Goal: Task Accomplishment & Management: Complete application form

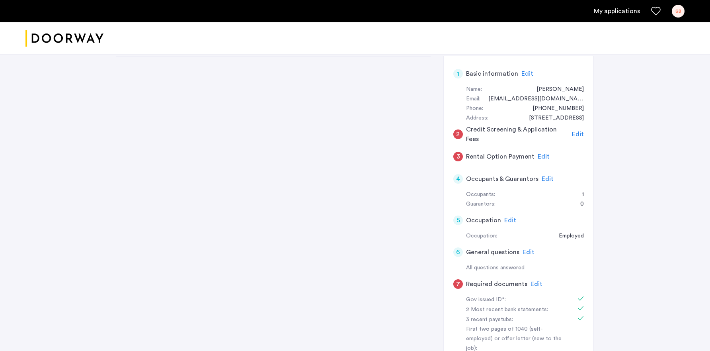
click at [674, 13] on div "SB" at bounding box center [678, 11] width 13 height 13
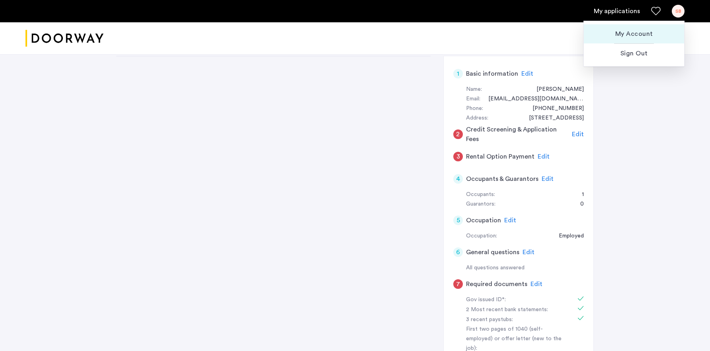
click at [638, 33] on span "My Account" at bounding box center [634, 34] width 88 height 10
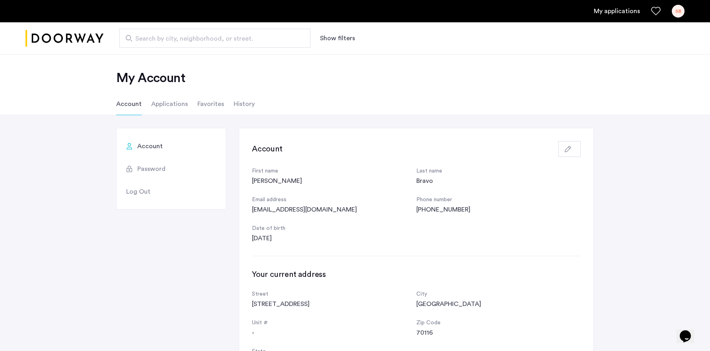
click at [168, 108] on li "Applications" at bounding box center [169, 104] width 37 height 22
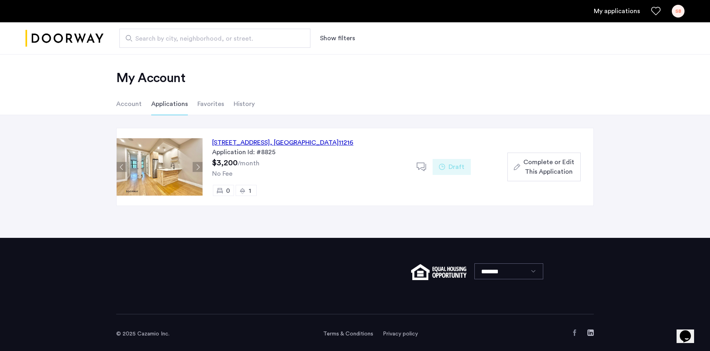
click at [162, 175] on img at bounding box center [160, 166] width 86 height 57
click at [239, 143] on div "[STREET_ADDRESS]" at bounding box center [282, 143] width 141 height 10
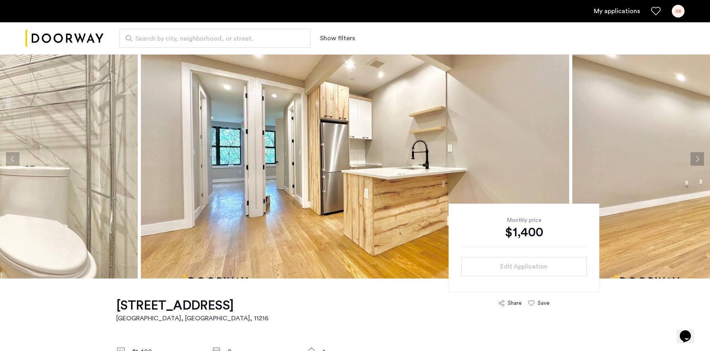
scroll to position [16, 0]
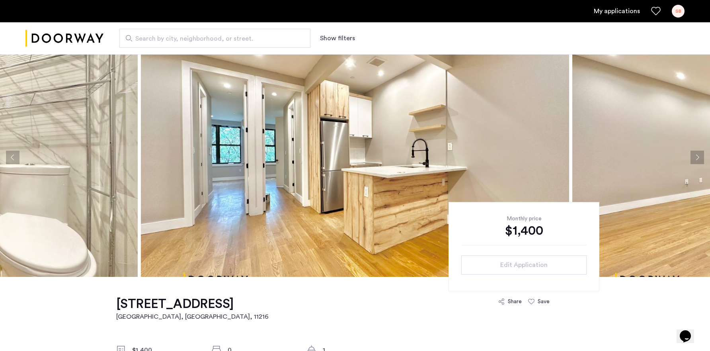
click at [701, 162] on button "Next apartment" at bounding box center [698, 158] width 14 height 14
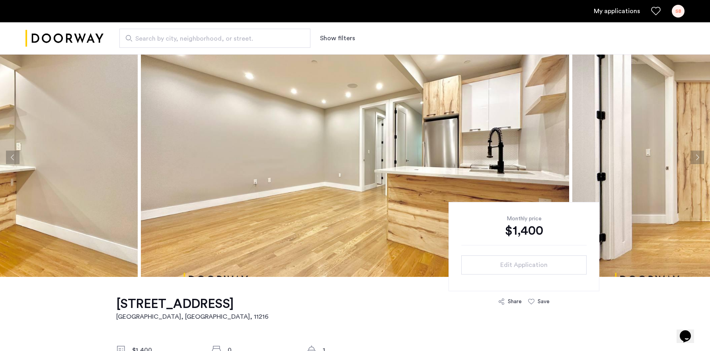
click at [701, 162] on button "Next apartment" at bounding box center [698, 158] width 14 height 14
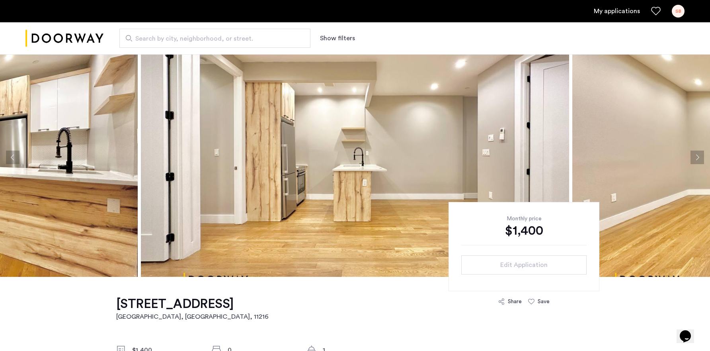
click at [701, 162] on button "Next apartment" at bounding box center [698, 158] width 14 height 14
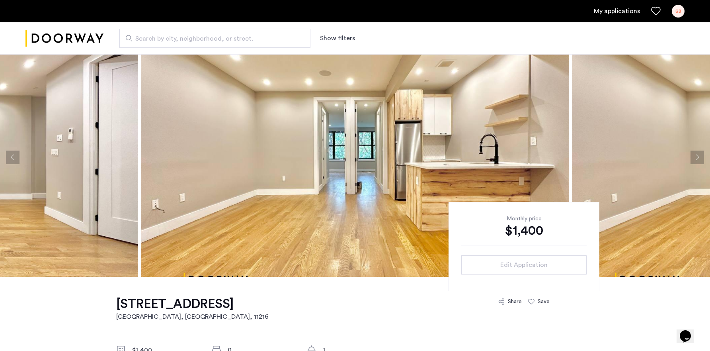
click at [701, 162] on button "Next apartment" at bounding box center [698, 158] width 14 height 14
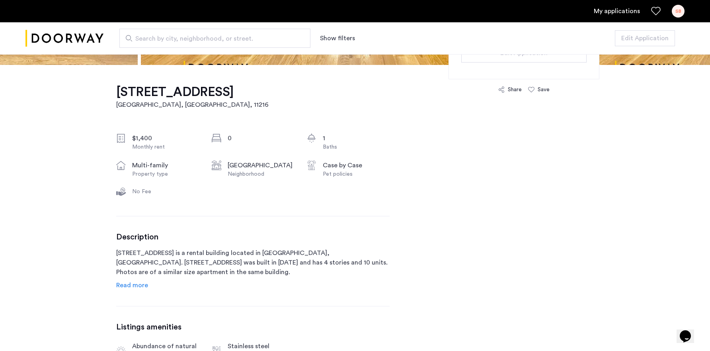
scroll to position [308, 0]
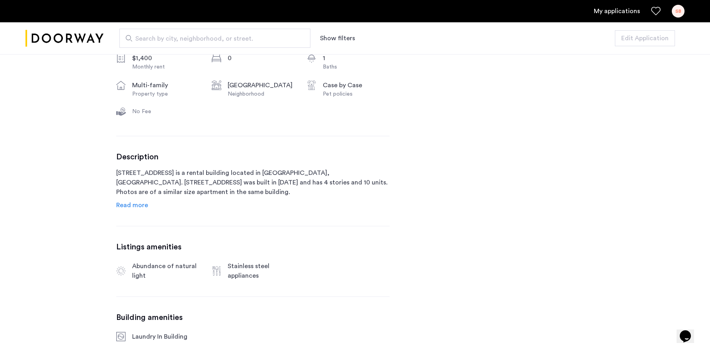
click at [615, 14] on link "My applications" at bounding box center [617, 11] width 46 height 10
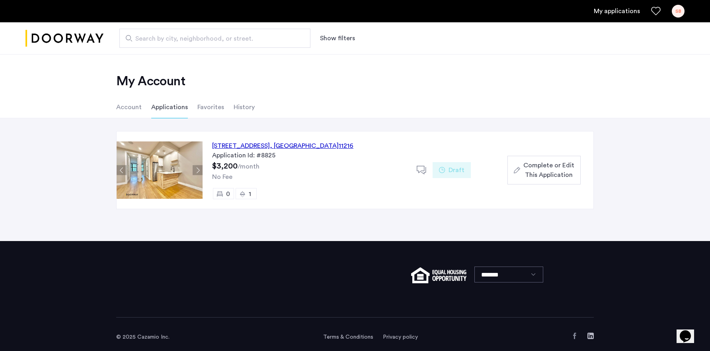
click at [555, 171] on span "Complete or Edit This Application" at bounding box center [549, 169] width 51 height 19
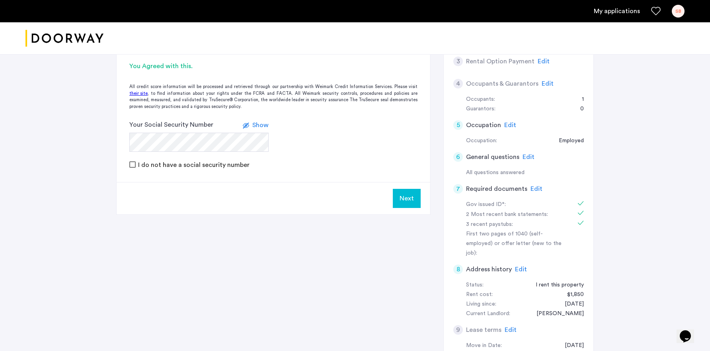
scroll to position [153, 0]
click at [532, 187] on span "Edit" at bounding box center [537, 187] width 12 height 6
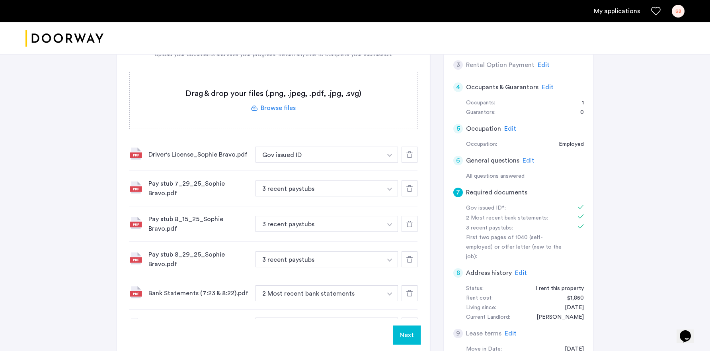
scroll to position [127, 0]
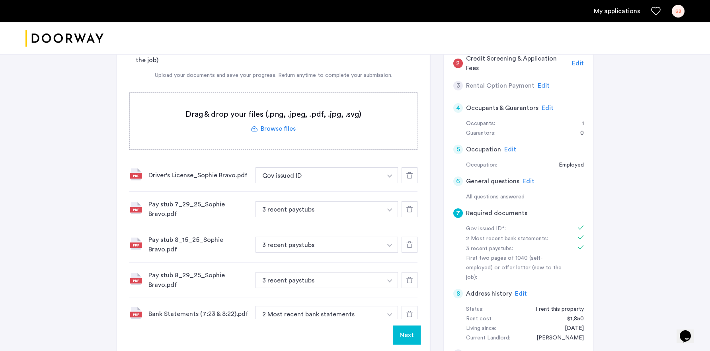
click at [249, 136] on label at bounding box center [273, 121] width 287 height 57
click at [0, 0] on input "file" at bounding box center [0, 0] width 0 height 0
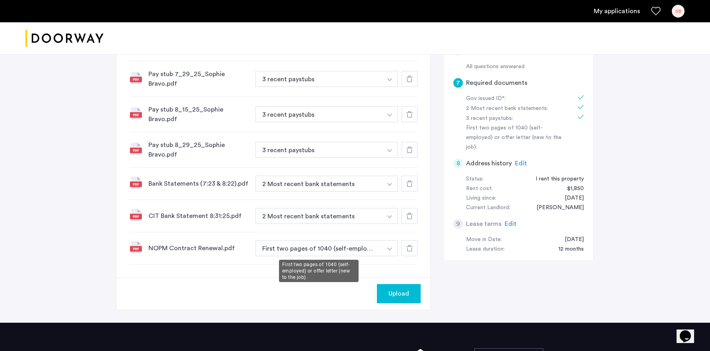
scroll to position [255, 0]
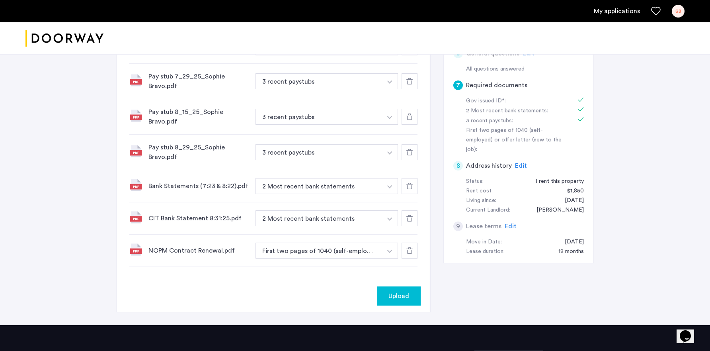
click at [394, 299] on span "Upload" at bounding box center [399, 296] width 21 height 10
click at [409, 293] on button "Next" at bounding box center [407, 295] width 28 height 19
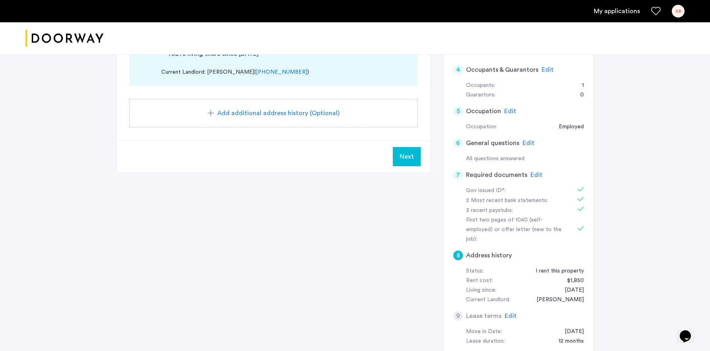
scroll to position [164, 0]
click at [510, 314] on span "Edit" at bounding box center [511, 317] width 12 height 6
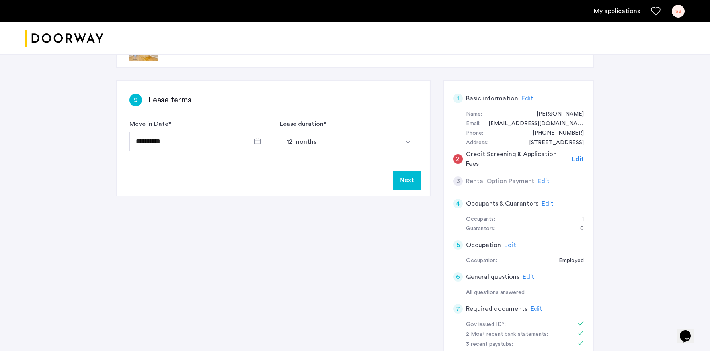
scroll to position [0, 0]
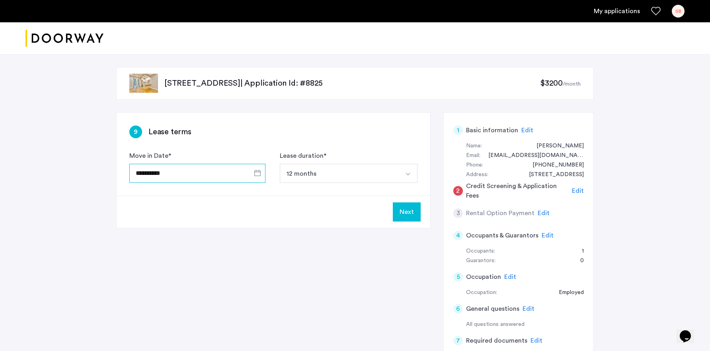
click at [201, 169] on input "**********" at bounding box center [197, 173] width 136 height 19
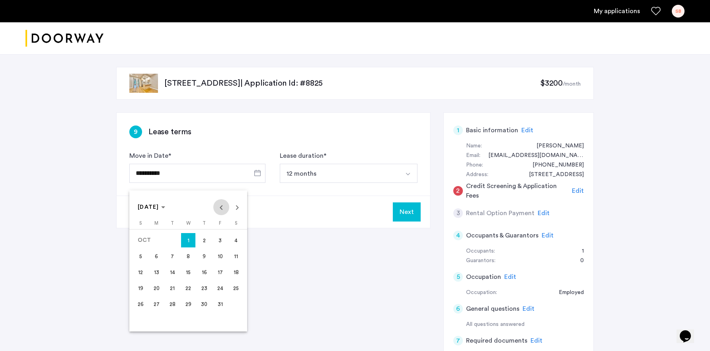
click at [221, 210] on span "Previous month" at bounding box center [221, 207] width 16 height 16
click at [317, 305] on div at bounding box center [355, 175] width 710 height 351
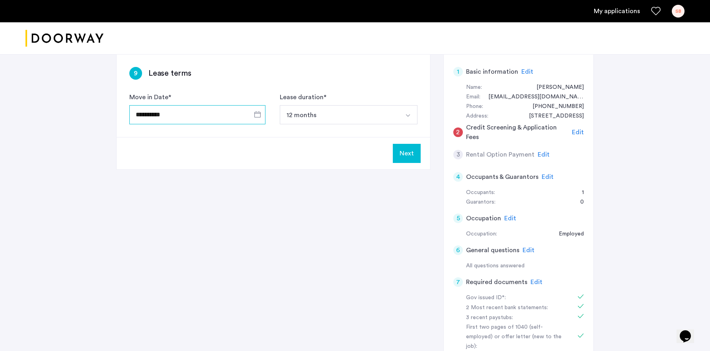
scroll to position [57, 0]
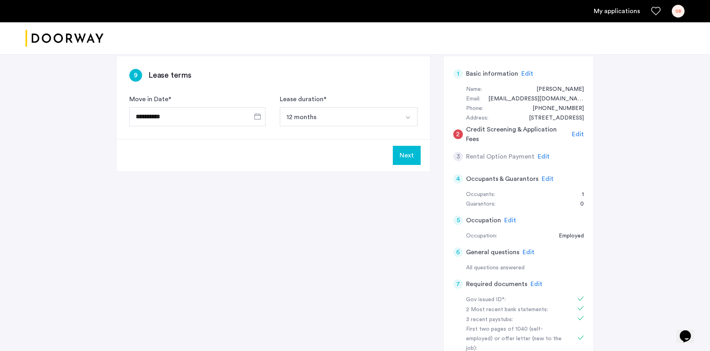
click at [545, 176] on span "Edit" at bounding box center [548, 179] width 12 height 6
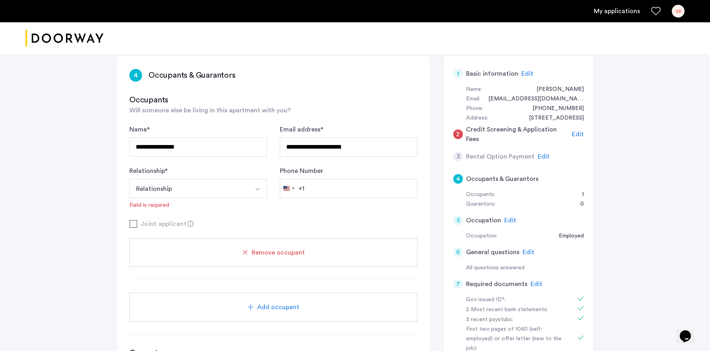
click at [188, 224] on icon at bounding box center [191, 224] width 6 height 6
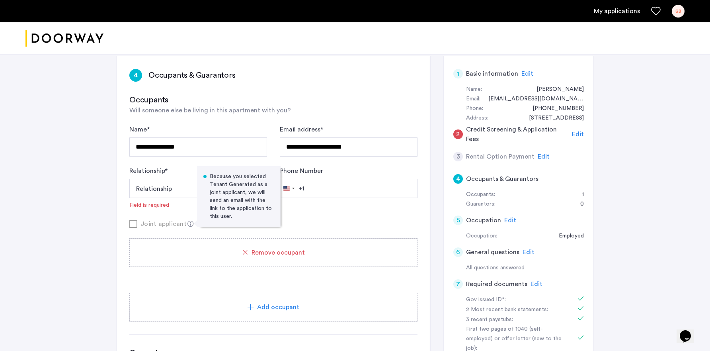
click at [47, 277] on div "**********" at bounding box center [355, 252] width 710 height 508
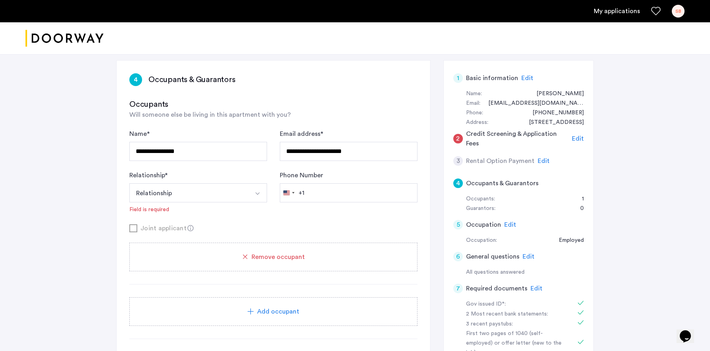
scroll to position [53, 0]
click at [206, 190] on button "Relationship" at bounding box center [188, 192] width 119 height 19
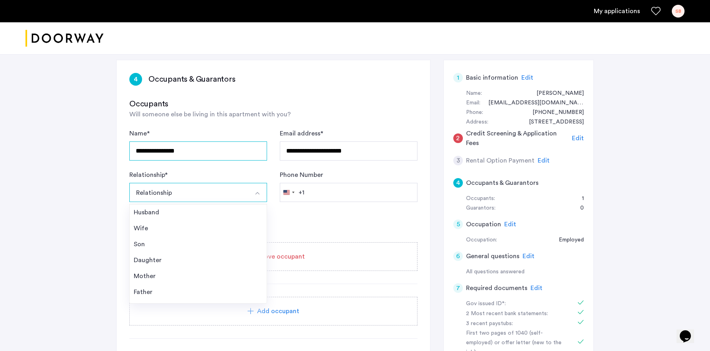
drag, startPoint x: 197, startPoint y: 152, endPoint x: 121, endPoint y: 150, distance: 76.9
click at [121, 150] on div "**********" at bounding box center [274, 262] width 314 height 404
type input "**********"
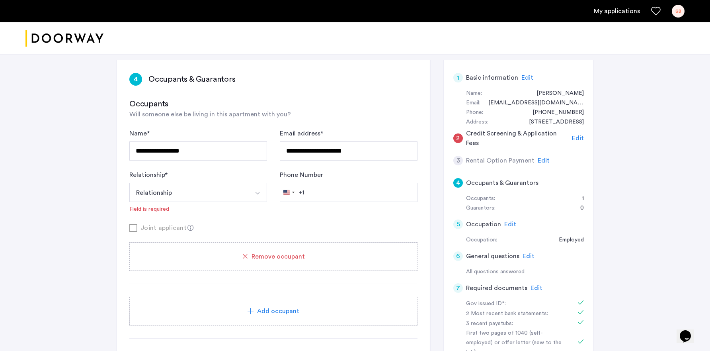
click at [180, 194] on button "Relationship" at bounding box center [188, 192] width 119 height 19
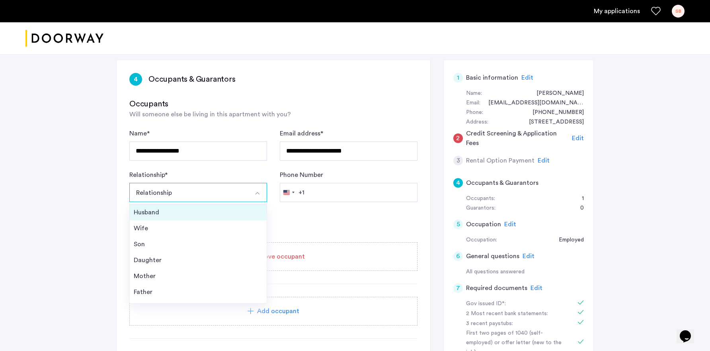
click at [154, 210] on div "Husband" at bounding box center [198, 212] width 129 height 10
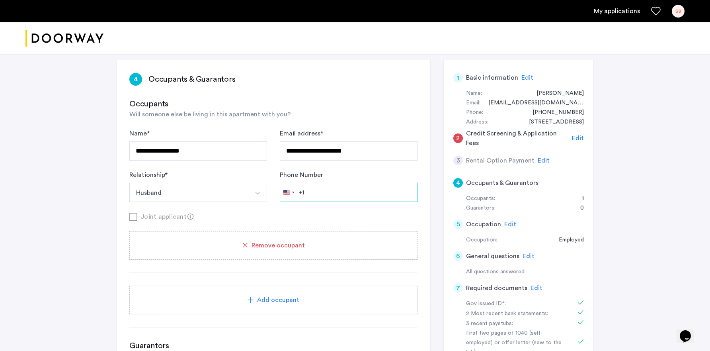
click at [326, 197] on input "Phone Number" at bounding box center [349, 192] width 138 height 19
click at [202, 193] on button "Husband" at bounding box center [188, 192] width 119 height 19
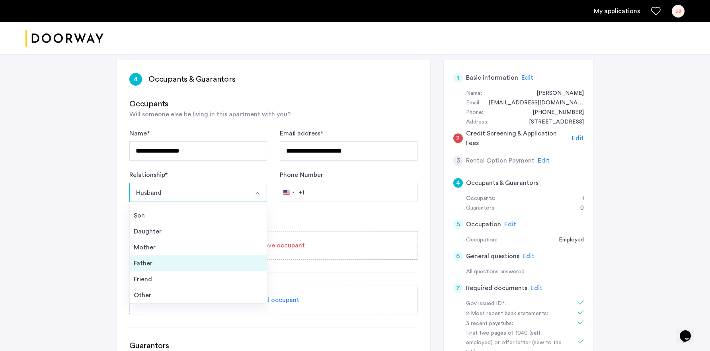
scroll to position [0, 0]
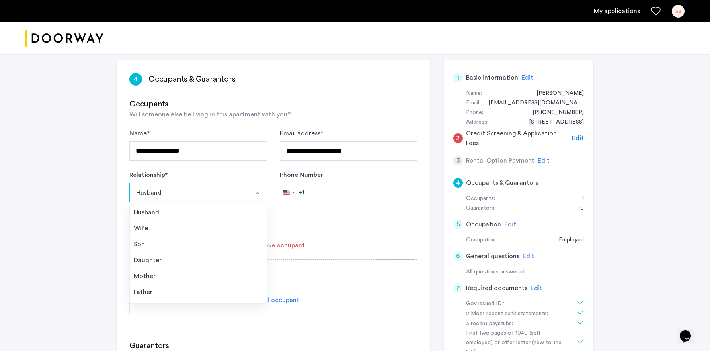
click at [338, 191] on input "Phone Number" at bounding box center [349, 192] width 138 height 19
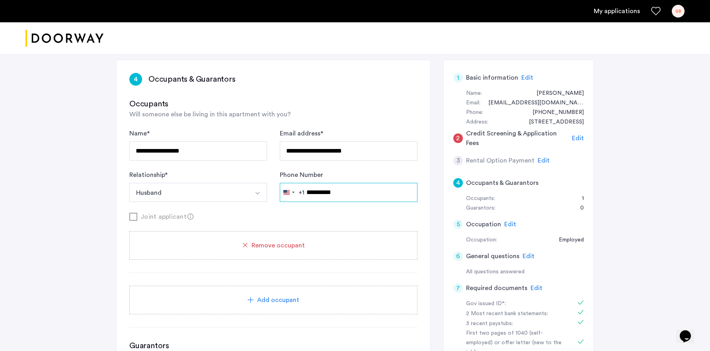
type input "**********"
click at [45, 229] on div "**********" at bounding box center [355, 250] width 710 height 497
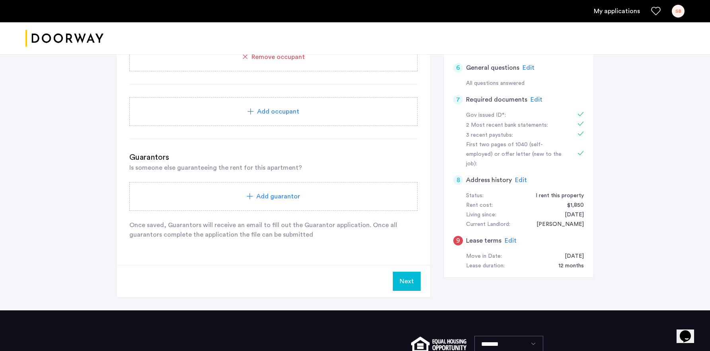
scroll to position [316, 0]
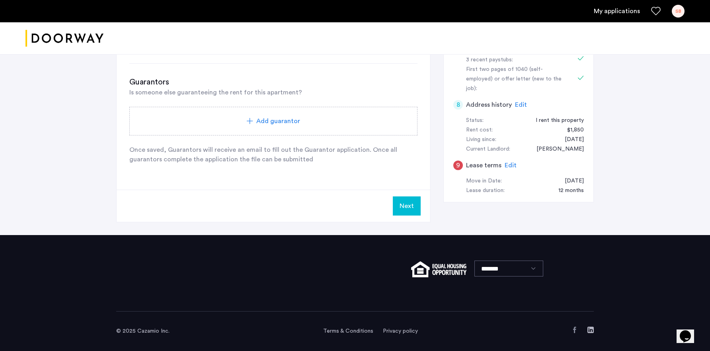
click at [410, 203] on button "Next" at bounding box center [407, 205] width 28 height 19
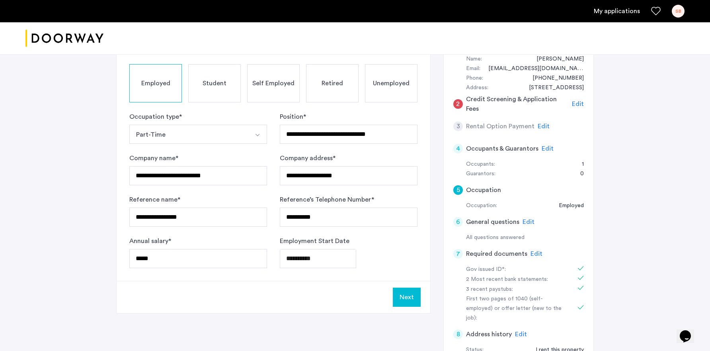
scroll to position [88, 0]
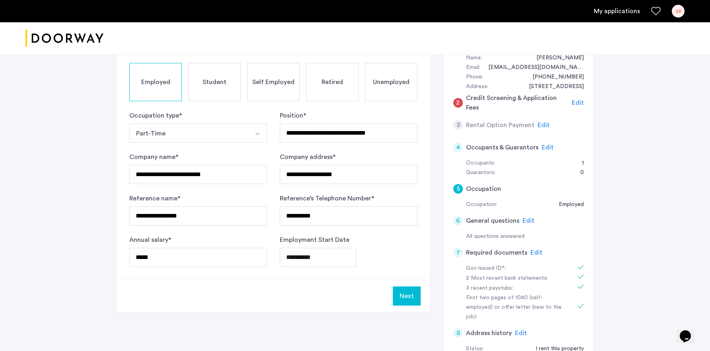
click at [529, 221] on span "Edit" at bounding box center [529, 220] width 12 height 6
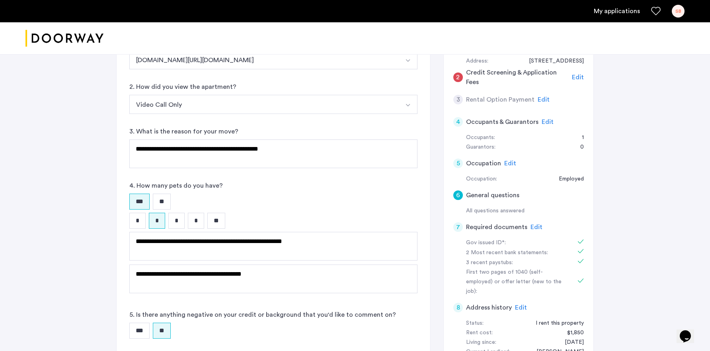
scroll to position [117, 0]
